Goal: Information Seeking & Learning: Compare options

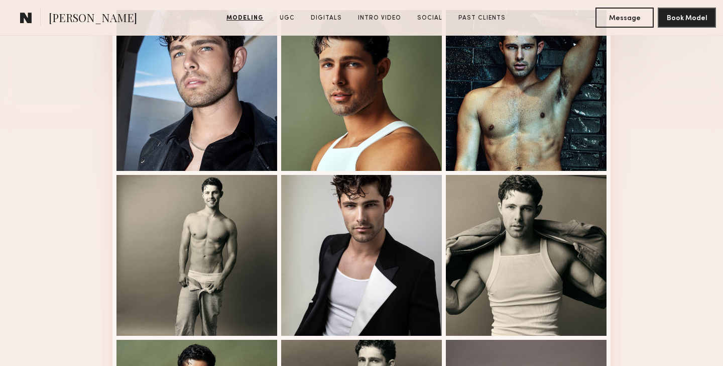
scroll to position [291, 0]
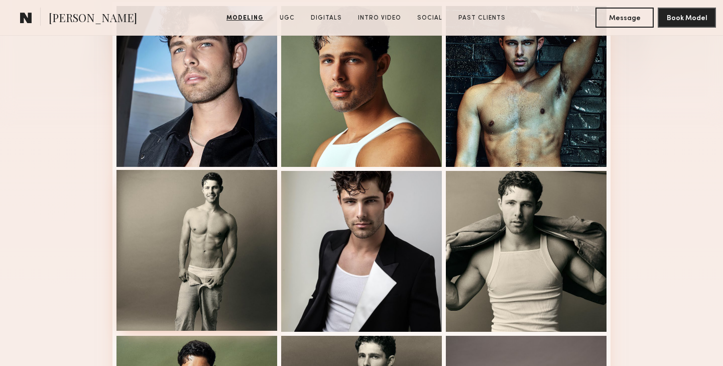
click at [210, 221] on div at bounding box center [196, 250] width 161 height 161
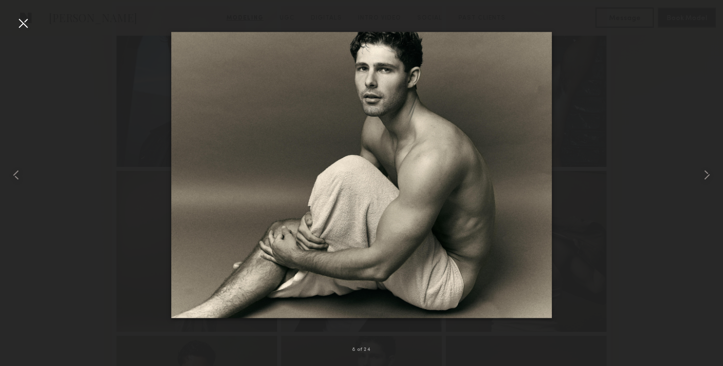
click at [20, 18] on div at bounding box center [23, 23] width 16 height 16
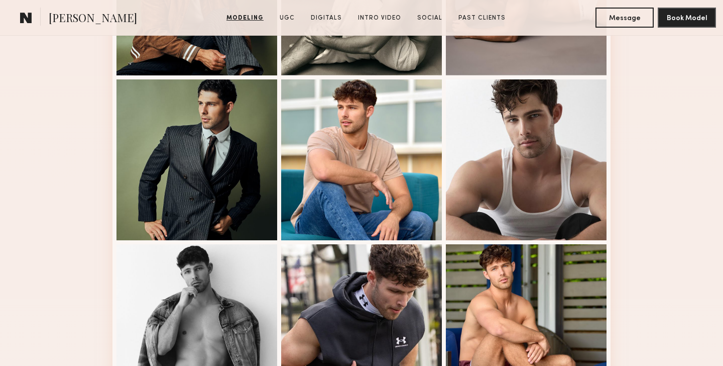
scroll to position [747, 0]
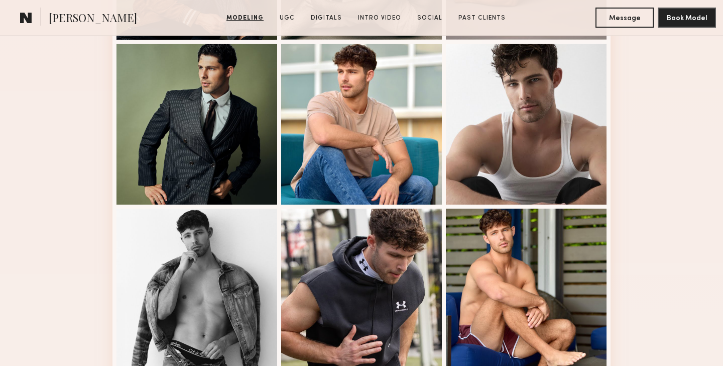
click at [320, 101] on div at bounding box center [361, 124] width 161 height 161
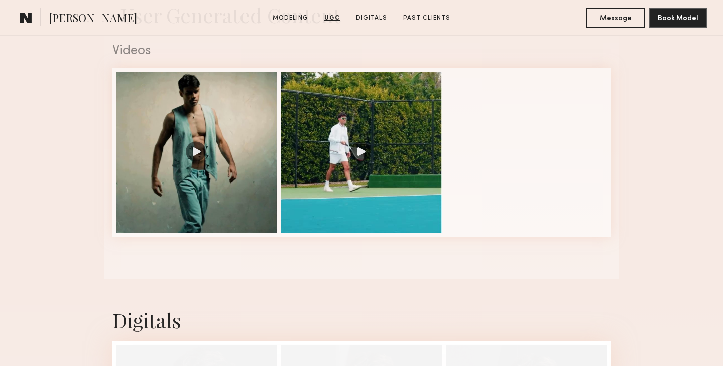
scroll to position [971, 0]
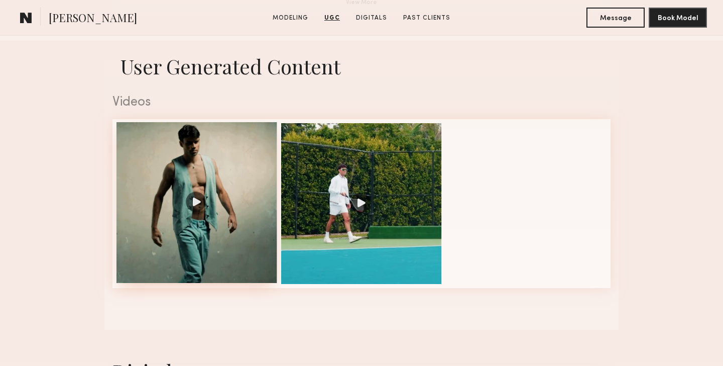
click at [188, 202] on div at bounding box center [196, 202] width 161 height 161
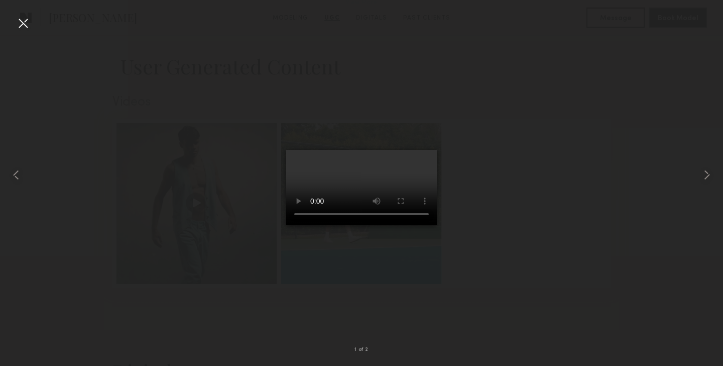
click at [21, 19] on div at bounding box center [23, 23] width 16 height 16
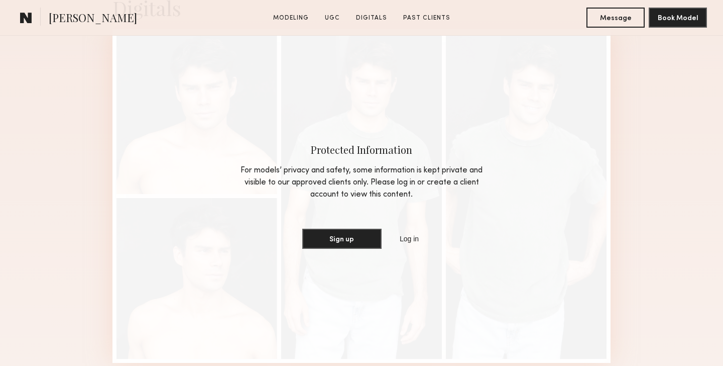
scroll to position [1283, 0]
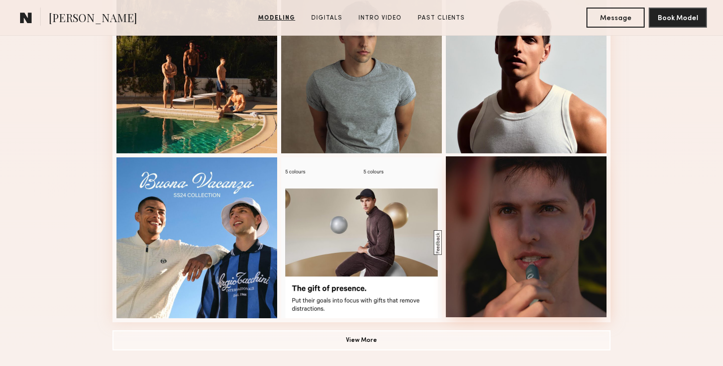
scroll to position [635, 0]
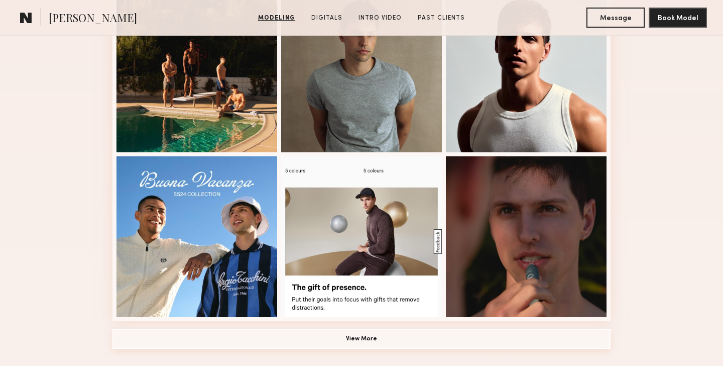
click at [348, 328] on button "View More" at bounding box center [361, 338] width 498 height 20
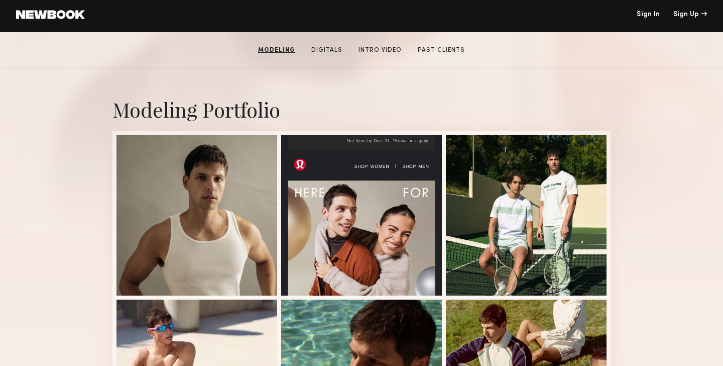
scroll to position [162, 0]
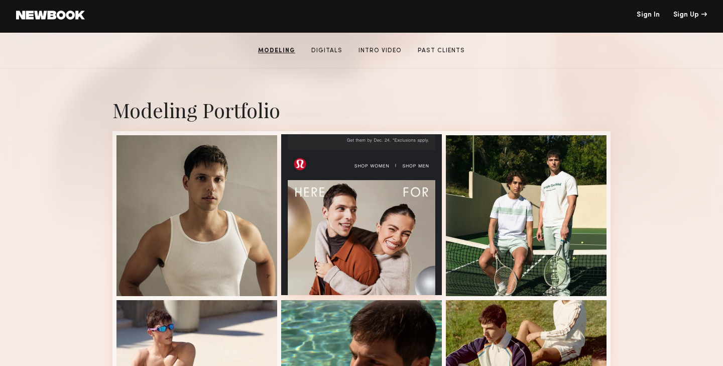
click at [311, 233] on div at bounding box center [361, 214] width 161 height 161
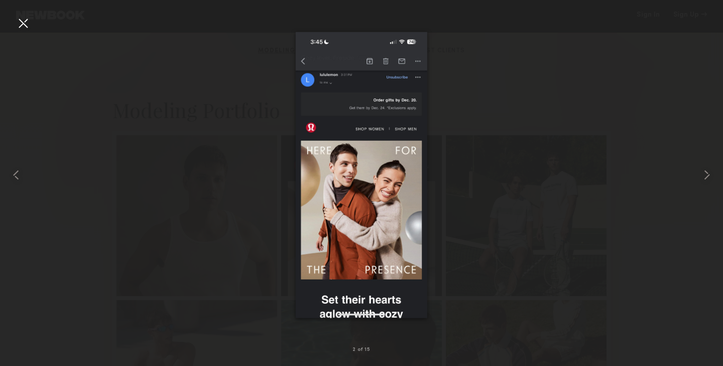
click at [18, 26] on div at bounding box center [23, 23] width 16 height 16
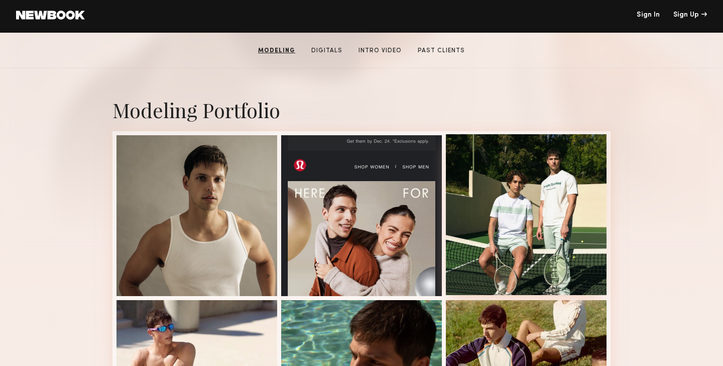
click at [558, 183] on div at bounding box center [526, 214] width 161 height 161
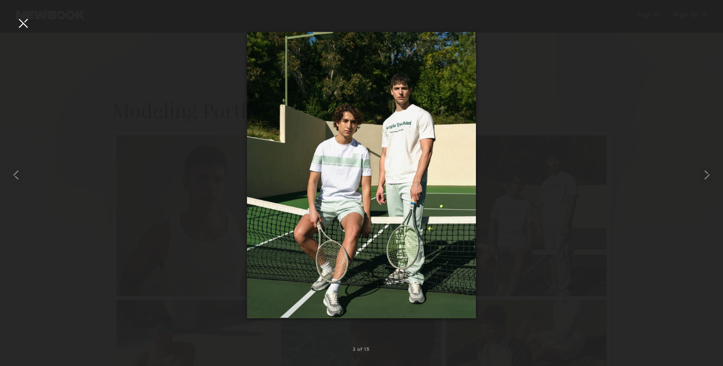
click at [18, 22] on div at bounding box center [23, 23] width 16 height 16
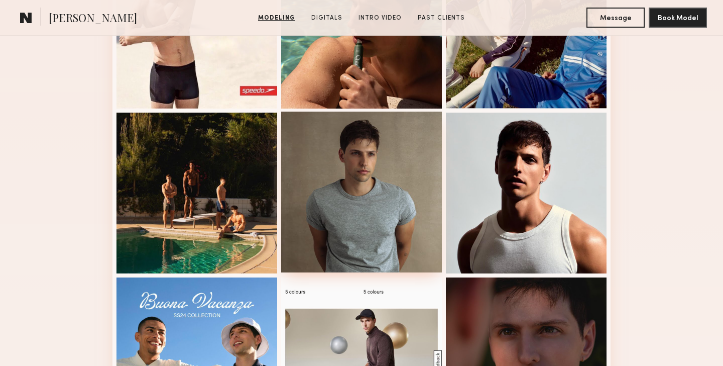
scroll to position [0, 0]
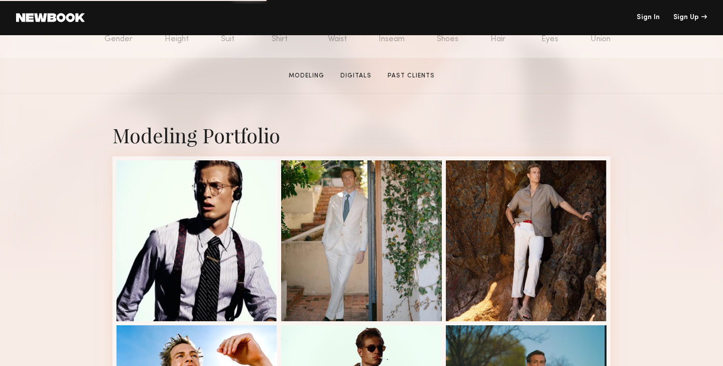
scroll to position [143, 0]
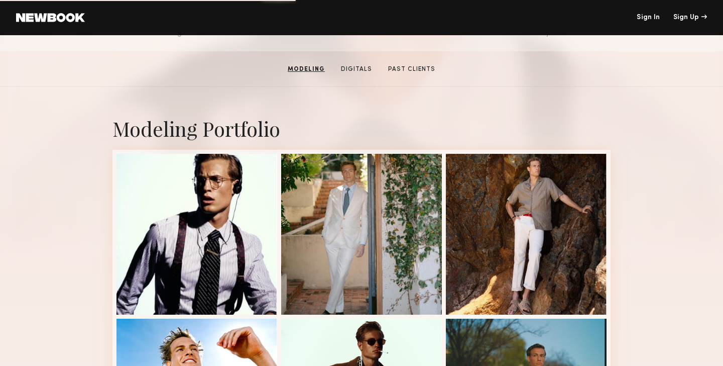
click at [318, 233] on div at bounding box center [361, 234] width 161 height 161
